Goal: Information Seeking & Learning: Stay updated

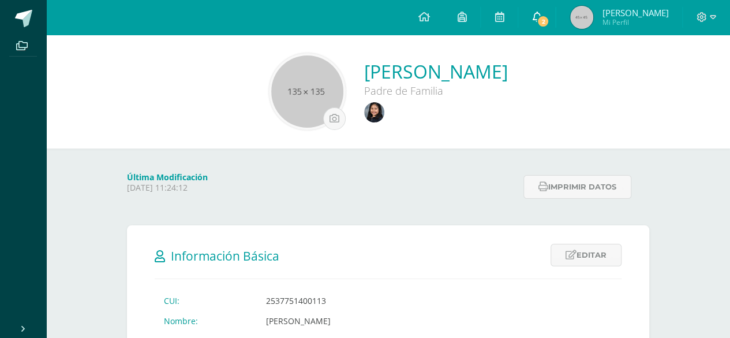
click at [549, 20] on span "2" at bounding box center [543, 21] width 13 height 13
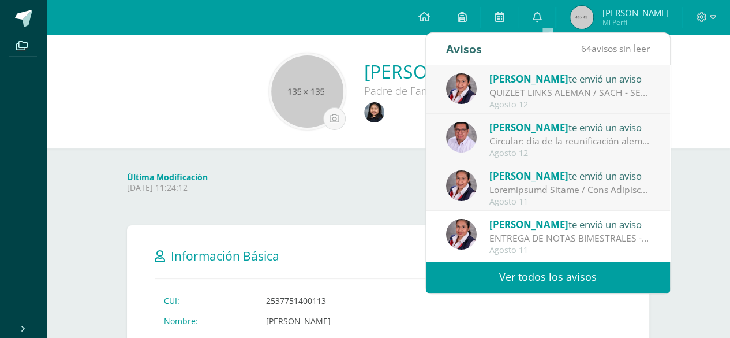
click at [513, 102] on div "Agosto 12" at bounding box center [569, 105] width 160 height 10
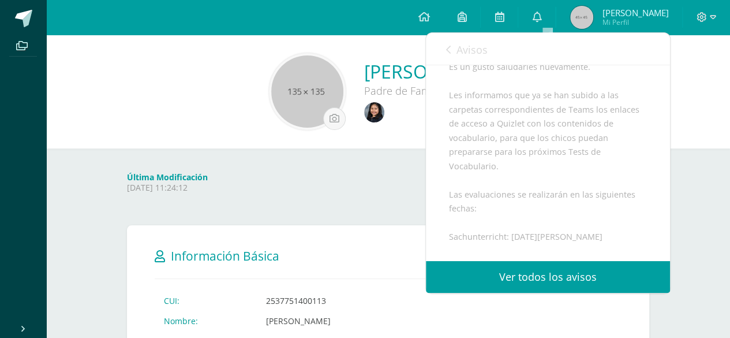
scroll to position [173, 0]
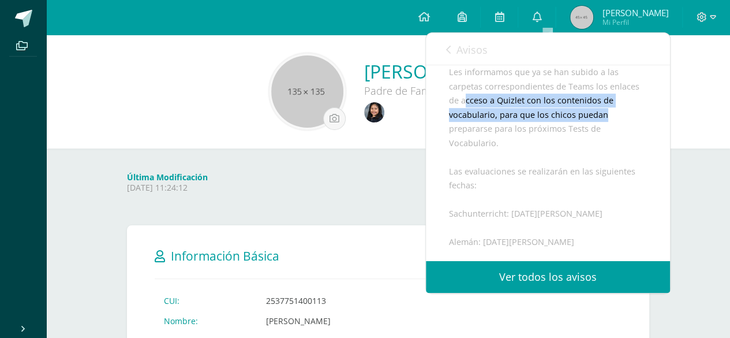
drag, startPoint x: 466, startPoint y: 133, endPoint x: 612, endPoint y: 139, distance: 145.6
click at [612, 139] on div "Estimados padres de familia de Seguno Primaria: Es un gusto saludarles nuevamen…" at bounding box center [548, 221] width 198 height 424
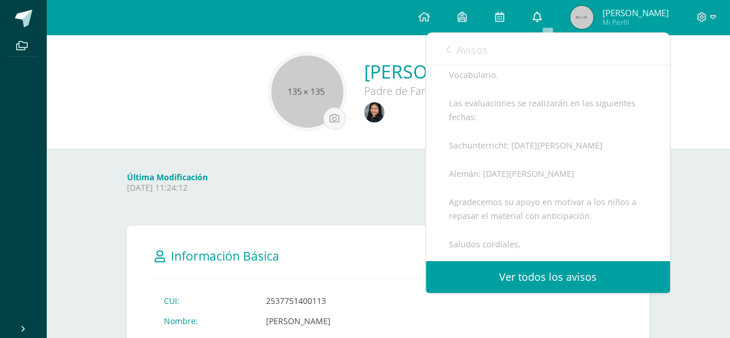
scroll to position [226, 0]
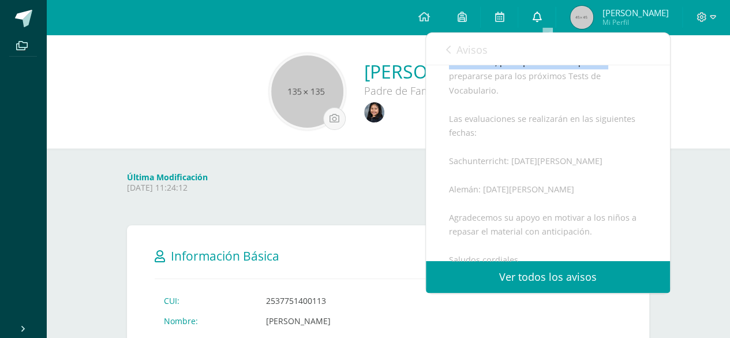
click at [541, 18] on icon at bounding box center [536, 17] width 9 height 10
click at [541, 19] on icon at bounding box center [536, 17] width 9 height 10
click at [541, 16] on icon at bounding box center [536, 17] width 9 height 10
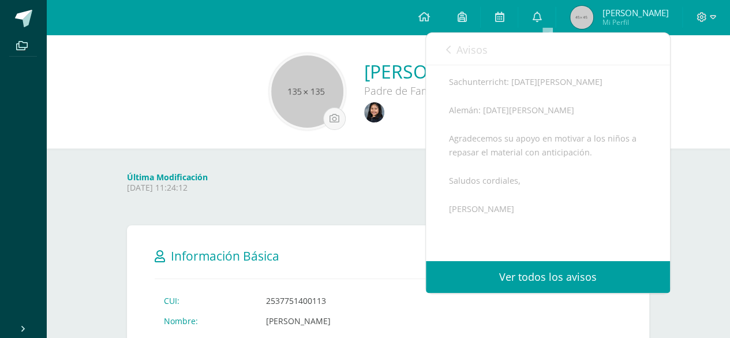
scroll to position [398, 0]
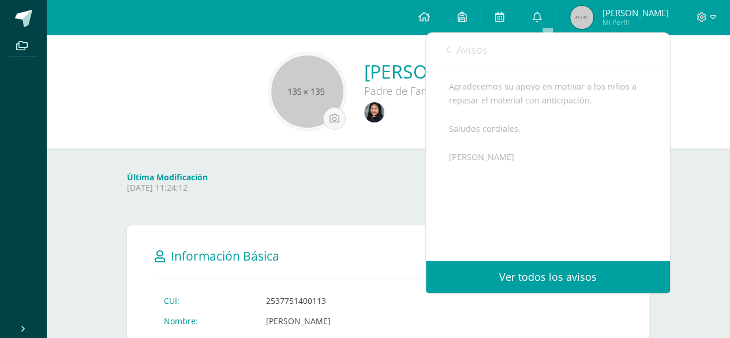
click at [565, 270] on link "Ver todos los avisos" at bounding box center [548, 277] width 244 height 32
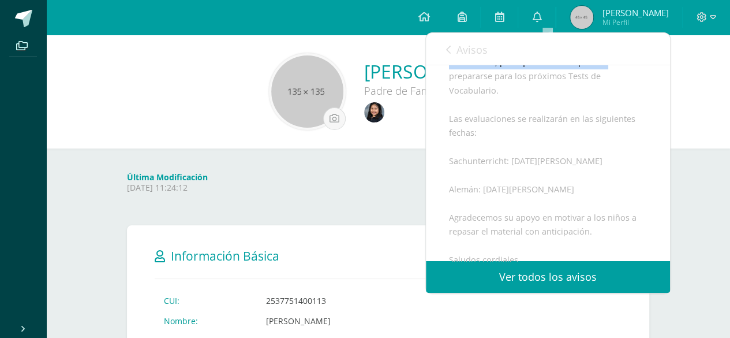
scroll to position [53, 0]
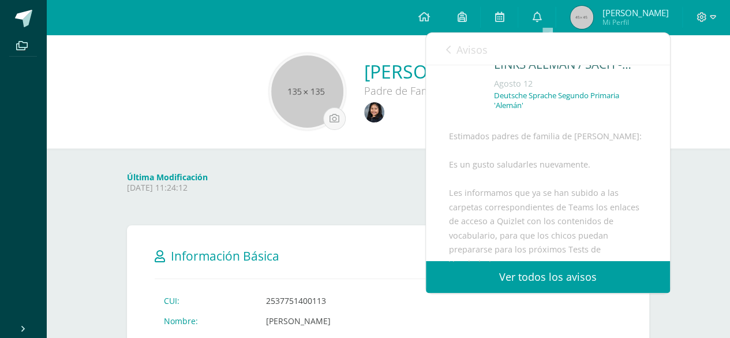
click at [705, 70] on div "Nancy Fabiola Lechuga Mayén Padre de Familia" at bounding box center [387, 91] width 665 height 77
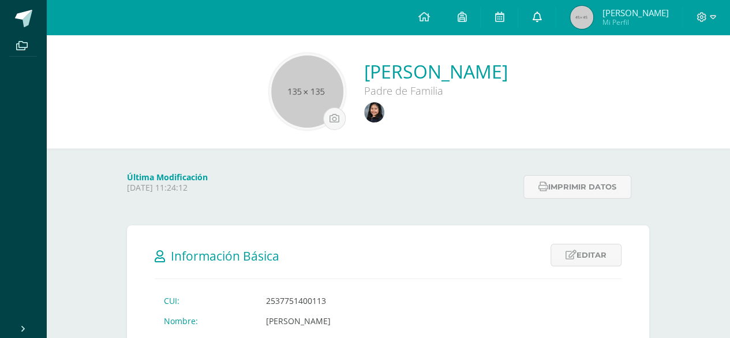
click at [541, 13] on icon at bounding box center [536, 17] width 9 height 10
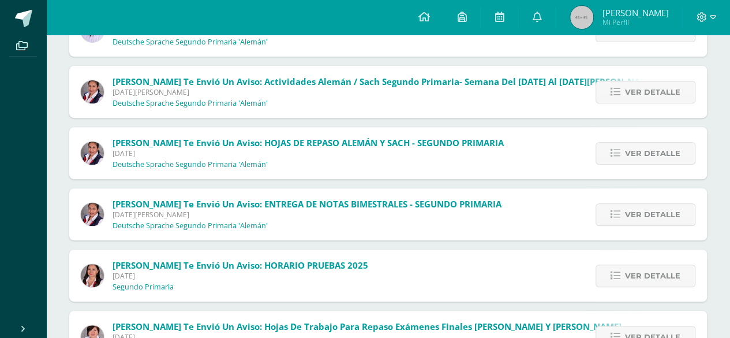
scroll to position [115, 0]
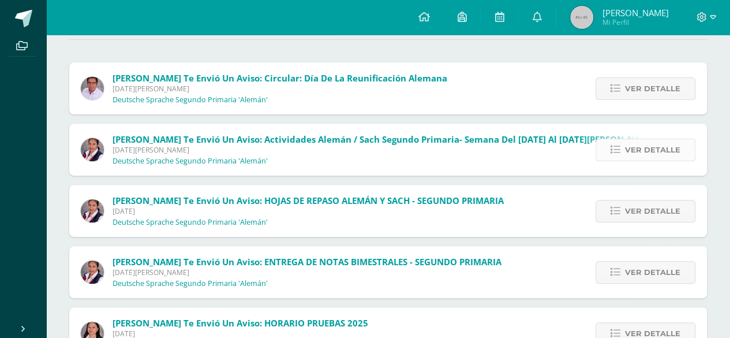
click at [620, 148] on icon at bounding box center [616, 150] width 10 height 10
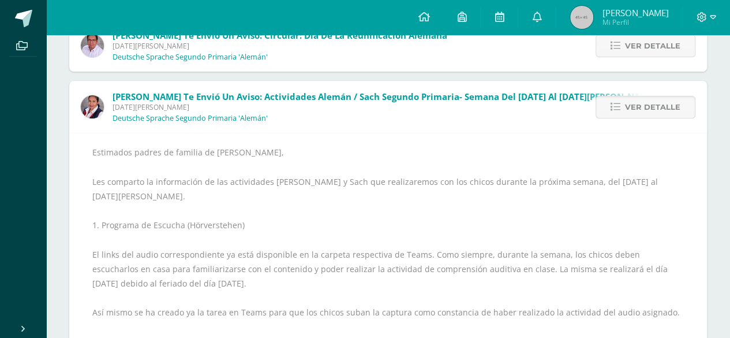
scroll to position [173, 0]
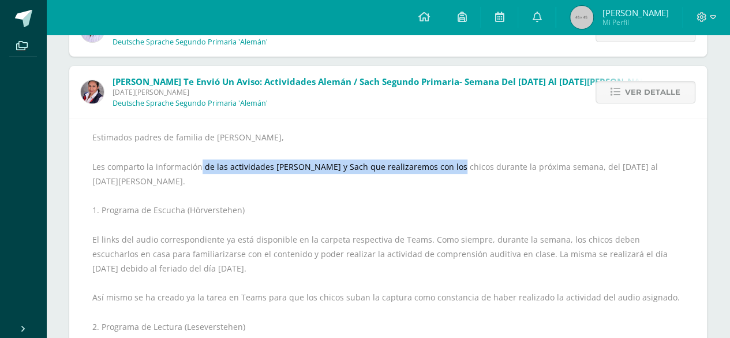
drag, startPoint x: 201, startPoint y: 169, endPoint x: 447, endPoint y: 170, distance: 245.9
click at [447, 170] on div "Estimados padres de familia de [PERSON_NAME], Les comparto la información de la…" at bounding box center [388, 304] width 592 height 349
drag, startPoint x: 447, startPoint y: 170, endPoint x: 467, endPoint y: 170, distance: 20.2
click at [447, 170] on div "Estimados padres de familia de [PERSON_NAME], Les comparto la información de la…" at bounding box center [388, 304] width 592 height 349
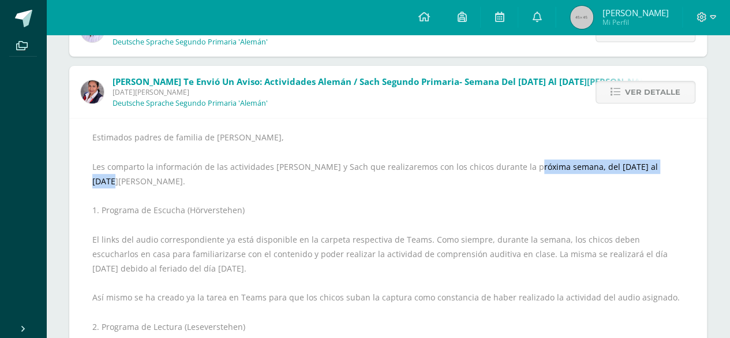
drag, startPoint x: 521, startPoint y: 161, endPoint x: 655, endPoint y: 161, distance: 133.9
click at [655, 161] on div "Estimados padres de familia de [PERSON_NAME], Les comparto la información de la…" at bounding box center [388, 304] width 592 height 349
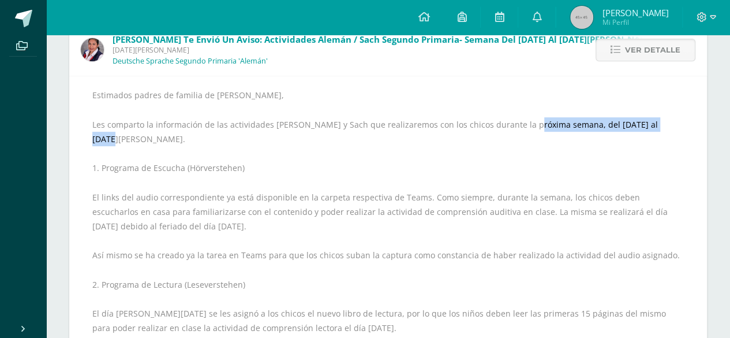
scroll to position [231, 0]
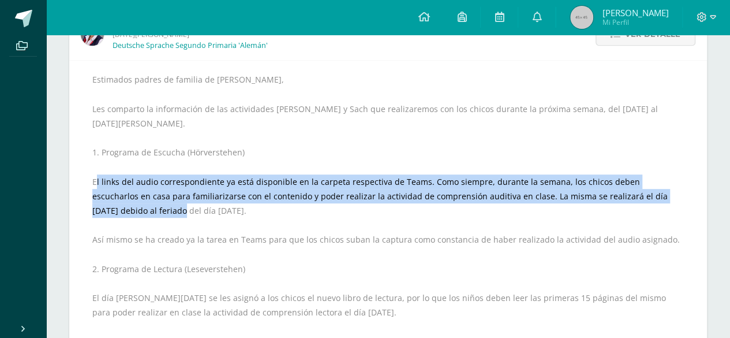
drag, startPoint x: 96, startPoint y: 169, endPoint x: 691, endPoint y: 184, distance: 595.3
click at [691, 184] on div "Estimados padres de familia de [PERSON_NAME], Les comparto la información de la…" at bounding box center [388, 246] width 638 height 373
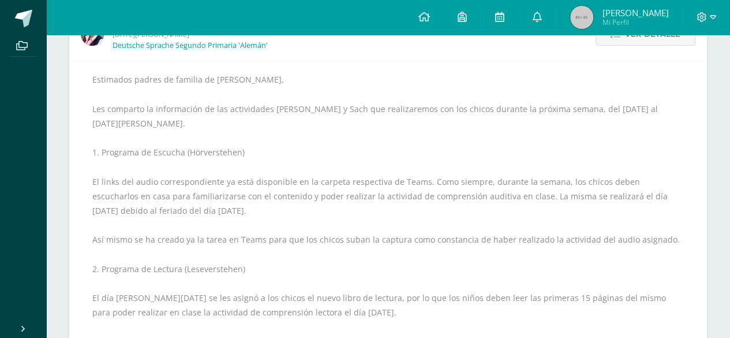
click at [391, 194] on div "Estimados padres de familia de [PERSON_NAME], Les comparto la información de la…" at bounding box center [388, 246] width 592 height 349
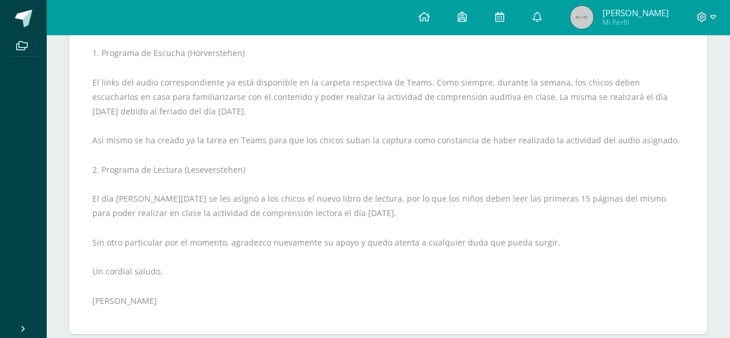
scroll to position [346, 0]
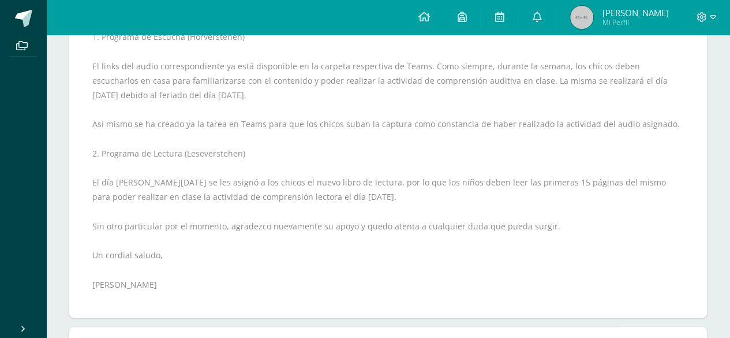
drag, startPoint x: 498, startPoint y: 62, endPoint x: 718, endPoint y: 72, distance: 220.7
click at [718, 72] on div "Sin leer (63) Leídos Marcar todas como leídas [PERSON_NAME] te envió un aviso: …" at bounding box center [388, 305] width 684 height 1128
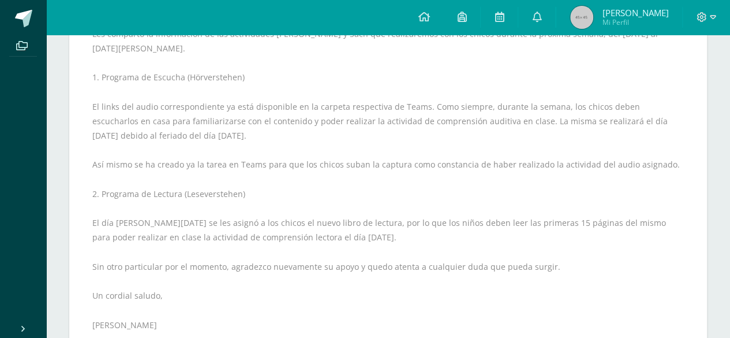
scroll to position [289, 0]
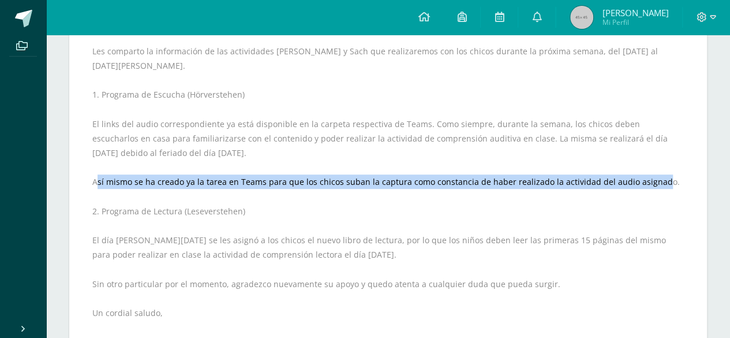
drag, startPoint x: 99, startPoint y: 167, endPoint x: 653, endPoint y: 169, distance: 553.5
click at [653, 169] on div "Estimados padres de familia de [PERSON_NAME], Les comparto la información de la…" at bounding box center [388, 188] width 592 height 349
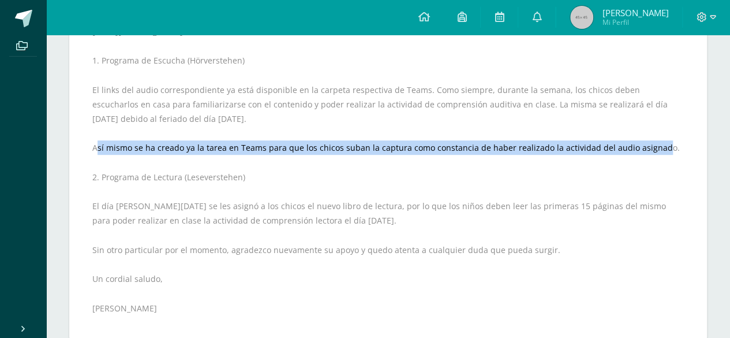
scroll to position [346, 0]
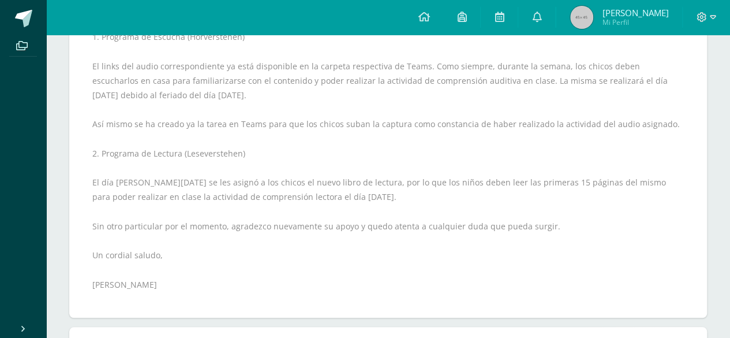
click at [144, 143] on div "Estimados padres de familia de [PERSON_NAME], Les comparto la información de la…" at bounding box center [388, 131] width 592 height 349
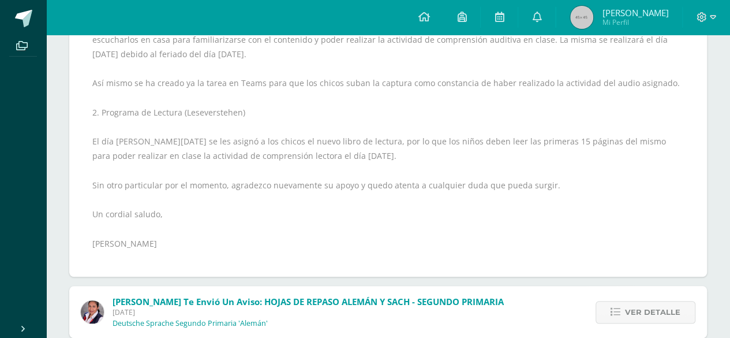
scroll to position [404, 0]
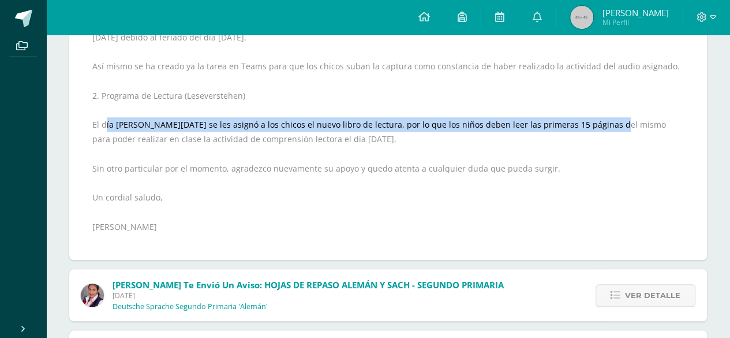
drag, startPoint x: 106, startPoint y: 114, endPoint x: 599, endPoint y: 115, distance: 493.5
click at [599, 115] on div "Estimados padres de familia de [PERSON_NAME], Les comparto la información de la…" at bounding box center [388, 73] width 592 height 349
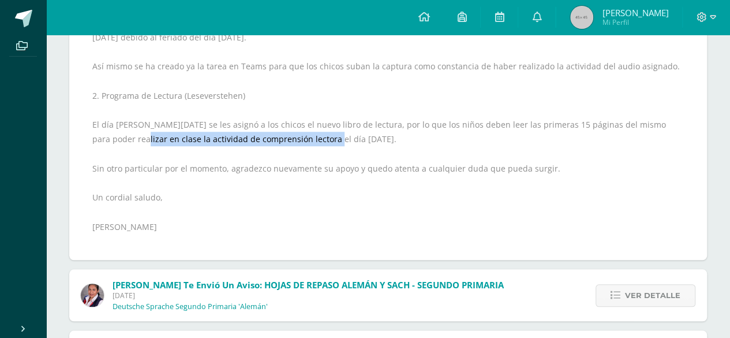
drag, startPoint x: 107, startPoint y: 122, endPoint x: 300, endPoint y: 122, distance: 192.8
click at [300, 122] on div "Estimados padres de familia de [PERSON_NAME], Les comparto la información de la…" at bounding box center [388, 73] width 592 height 349
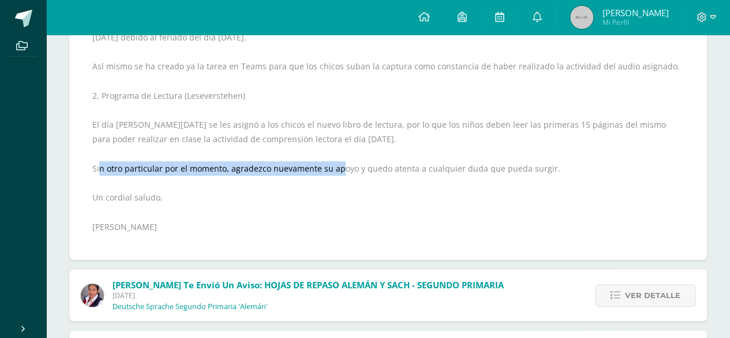
drag, startPoint x: 100, startPoint y: 151, endPoint x: 339, endPoint y: 152, distance: 239.5
click at [339, 152] on div "Estimados padres de familia de [PERSON_NAME], Les comparto la información de la…" at bounding box center [388, 73] width 592 height 349
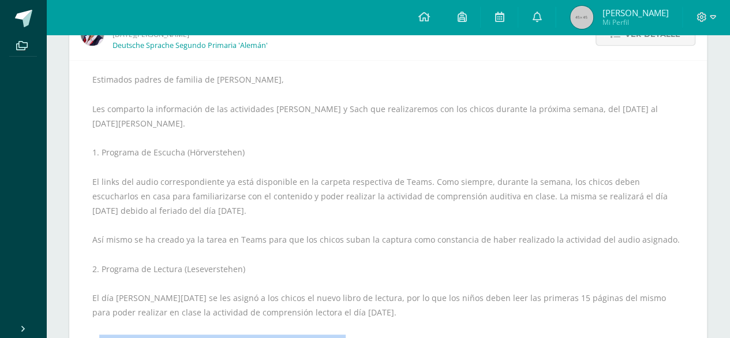
scroll to position [0, 0]
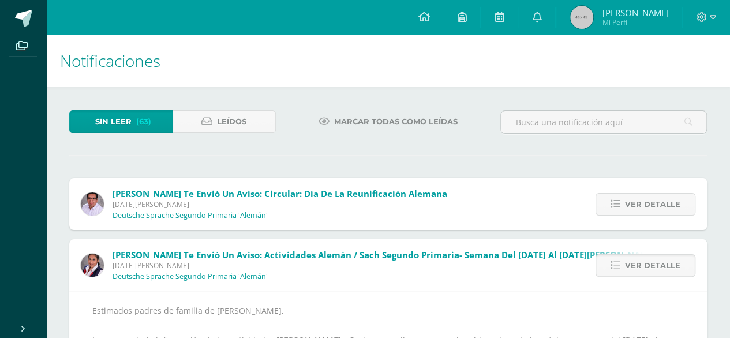
click at [214, 207] on span "[DATE][PERSON_NAME]" at bounding box center [280, 204] width 335 height 10
click at [623, 199] on link "Ver detalle" at bounding box center [646, 204] width 100 height 23
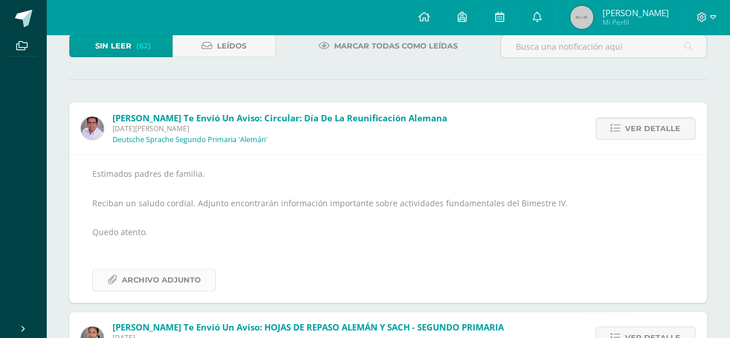
scroll to position [115, 0]
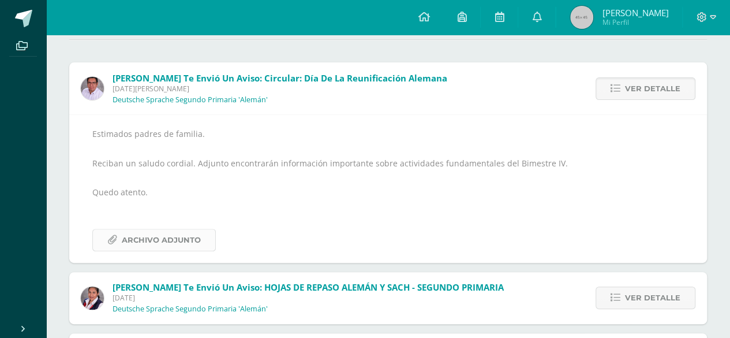
click at [166, 237] on span "Archivo Adjunto" at bounding box center [161, 239] width 79 height 21
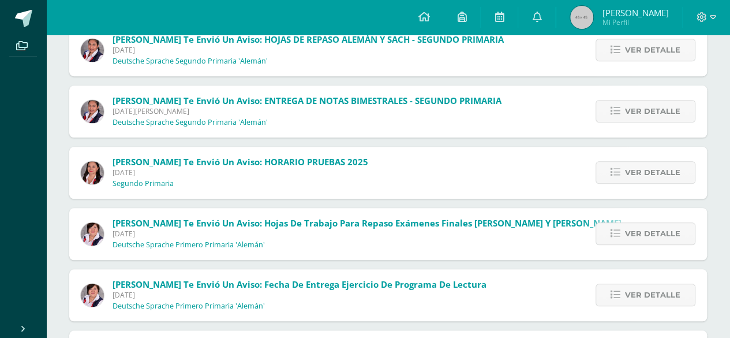
scroll to position [404, 0]
